Goal: Transaction & Acquisition: Download file/media

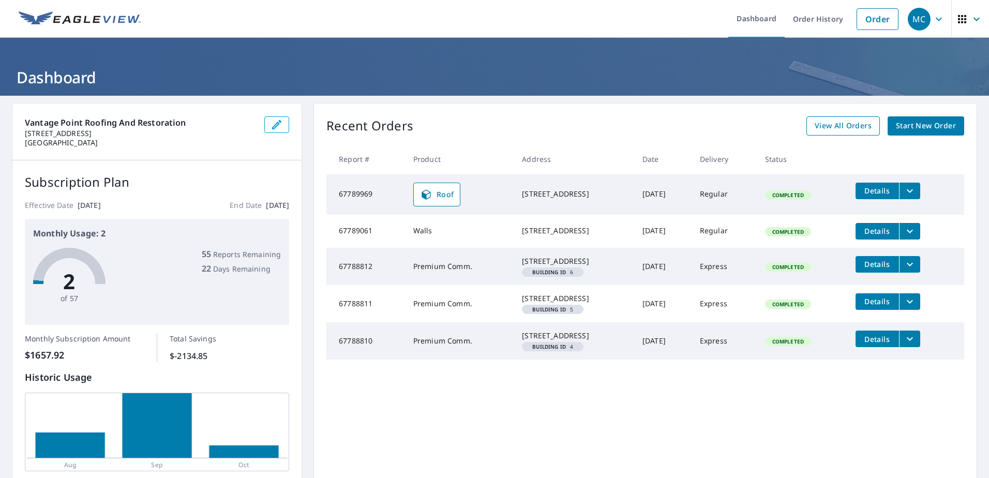
click at [831, 126] on span "View All Orders" at bounding box center [842, 125] width 57 height 13
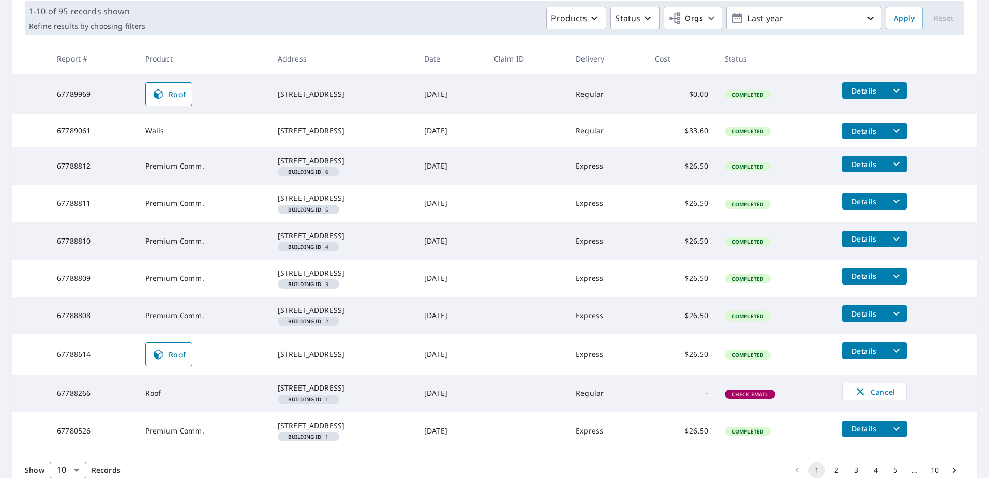
scroll to position [207, 0]
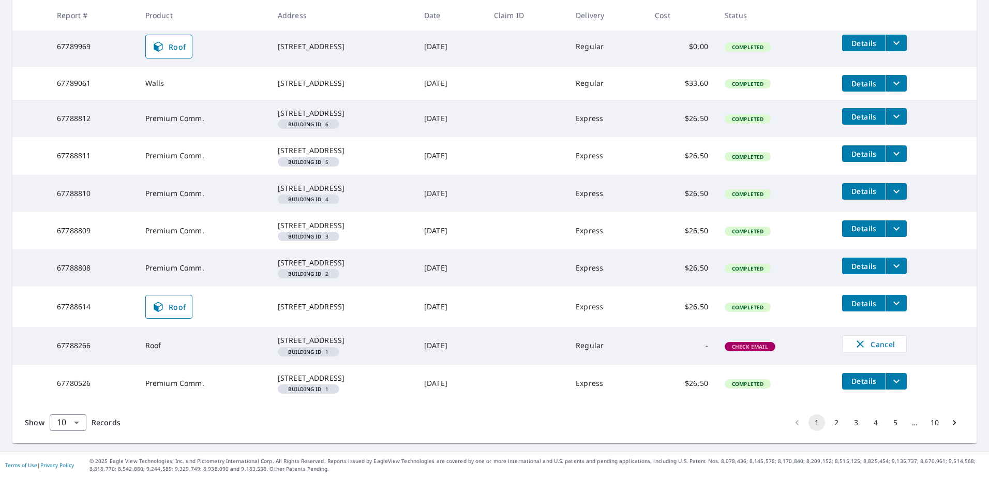
click at [862, 308] on span "Details" at bounding box center [863, 303] width 31 height 10
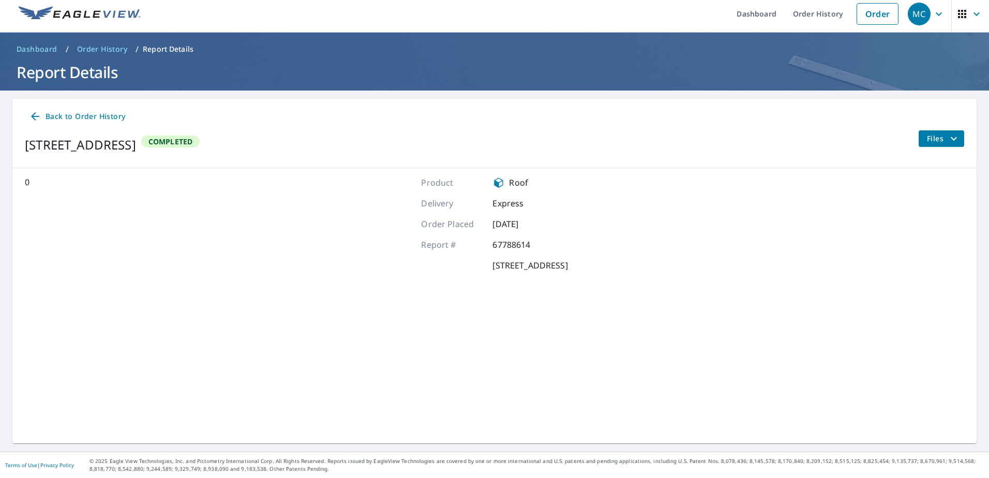
scroll to position [5, 0]
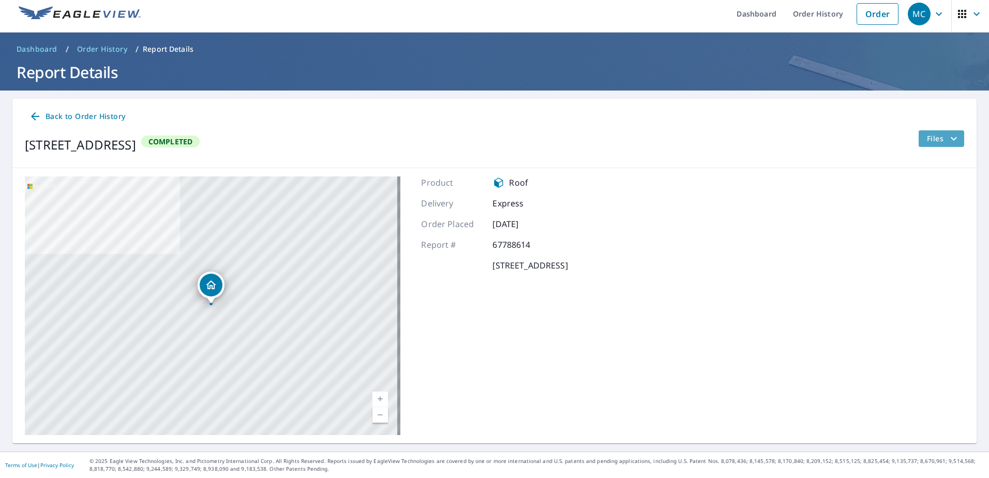
click at [927, 143] on span "Files" at bounding box center [943, 138] width 33 height 12
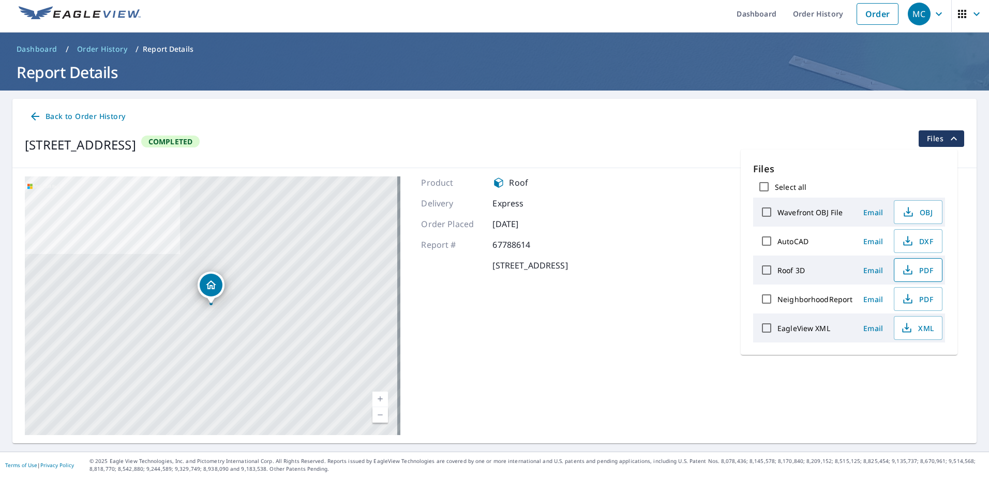
click at [912, 272] on icon "button" at bounding box center [907, 270] width 12 height 12
click at [921, 272] on span "PDF" at bounding box center [916, 270] width 33 height 12
click at [567, 203] on div "Delivery Express" at bounding box center [494, 203] width 146 height 12
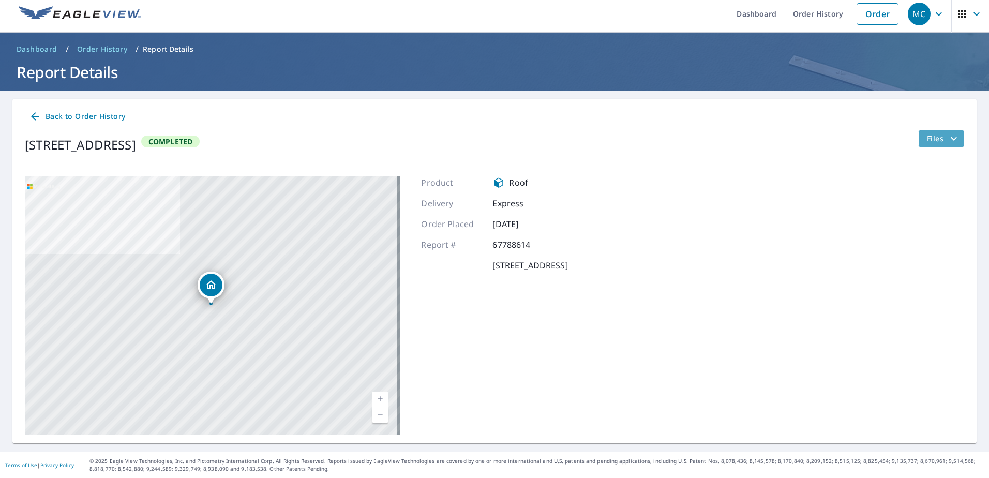
click at [936, 130] on button "Files" at bounding box center [941, 138] width 46 height 17
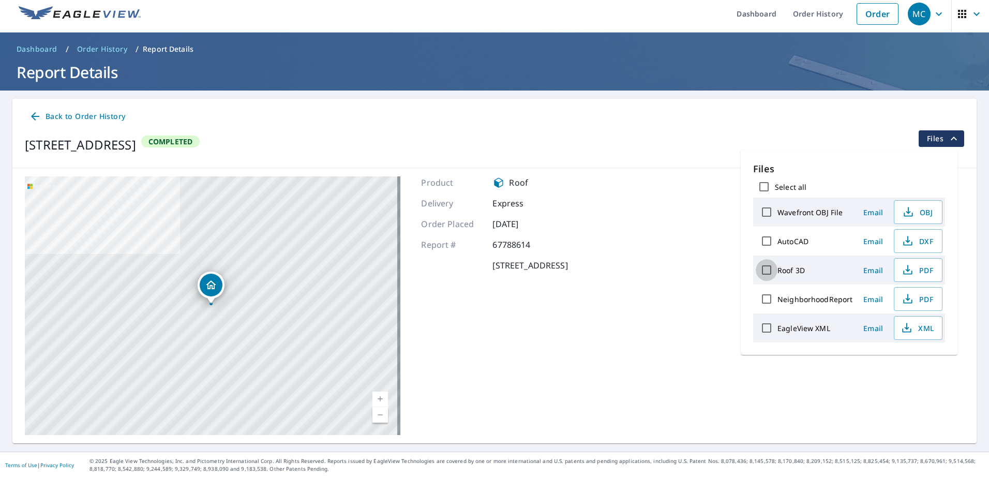
click at [766, 270] on input "Roof 3D" at bounding box center [766, 270] width 22 height 22
checkbox input "true"
click at [887, 362] on icon "button" at bounding box center [883, 364] width 12 height 12
click at [595, 141] on div "[STREET_ADDRESS] Completed Files" at bounding box center [494, 144] width 939 height 29
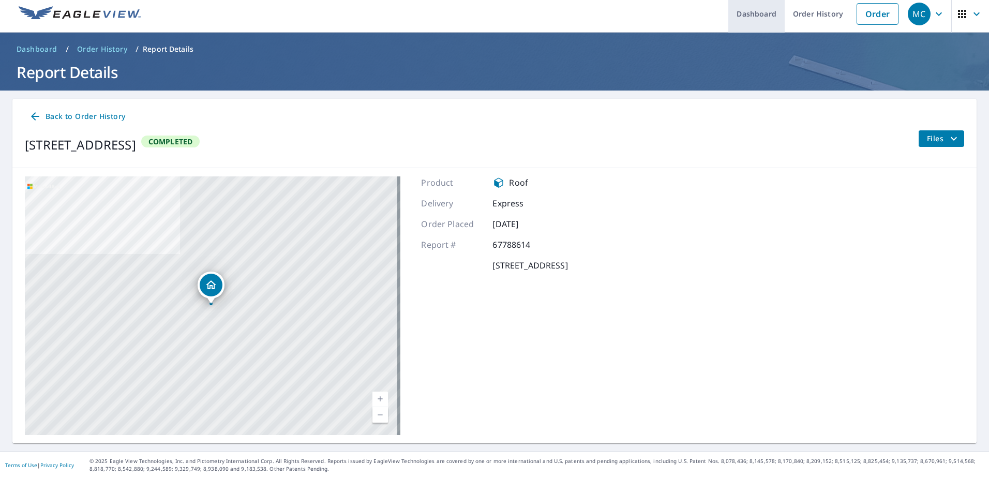
click at [731, 18] on link "Dashboard" at bounding box center [756, 14] width 56 height 38
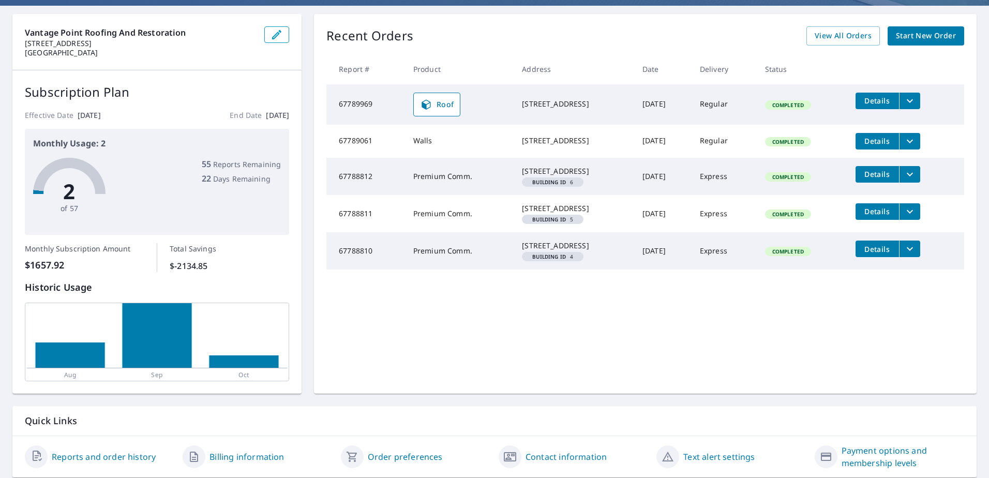
scroll to position [124, 0]
